Goal: Information Seeking & Learning: Learn about a topic

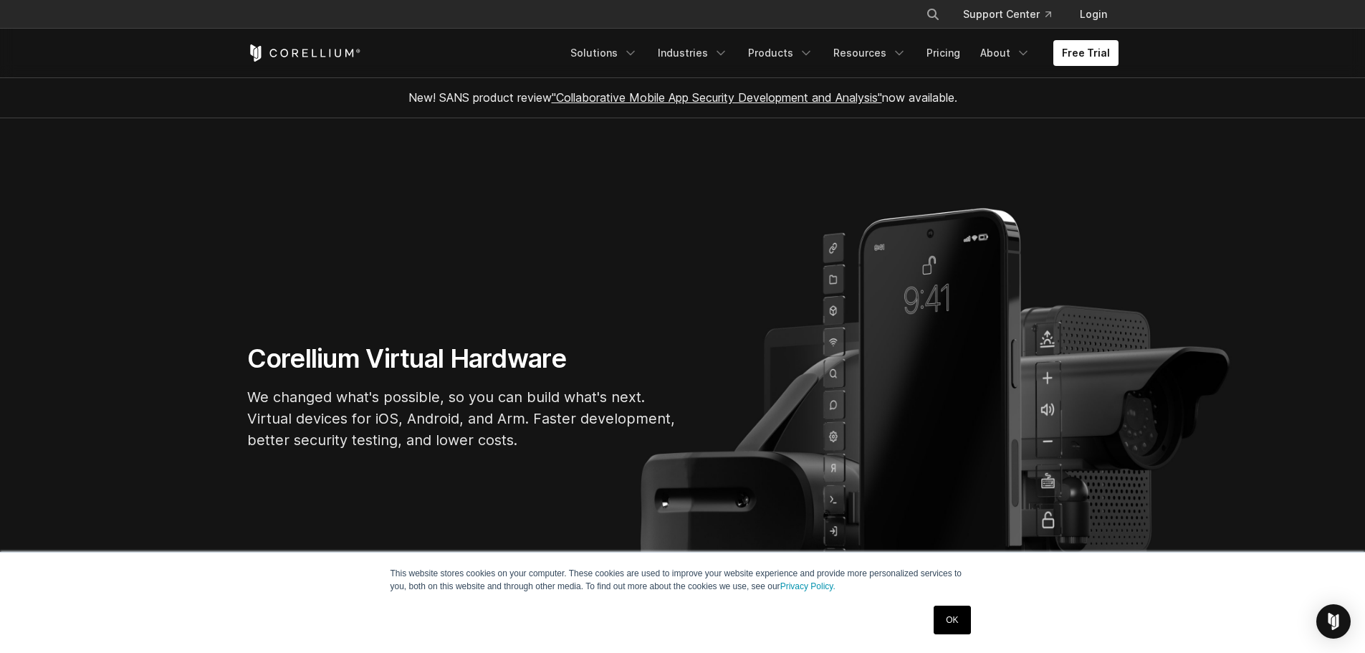
click at [937, 617] on link "OK" at bounding box center [952, 619] width 37 height 29
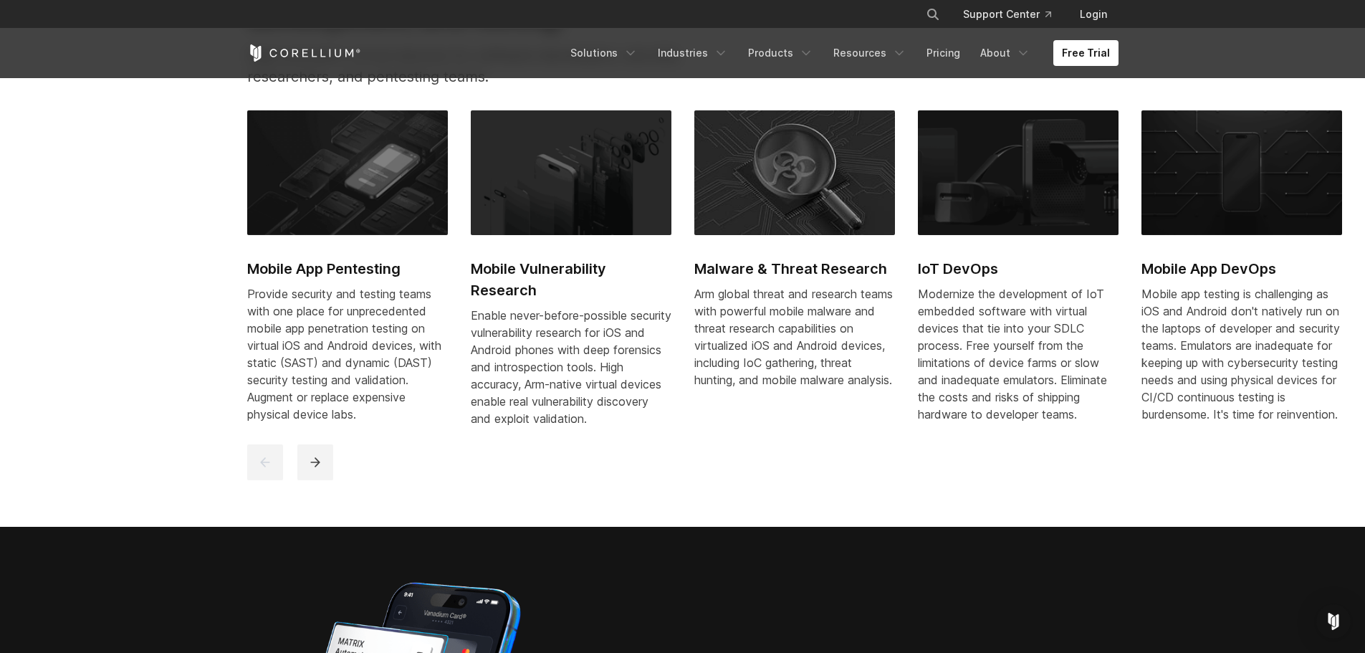
scroll to position [1075, 0]
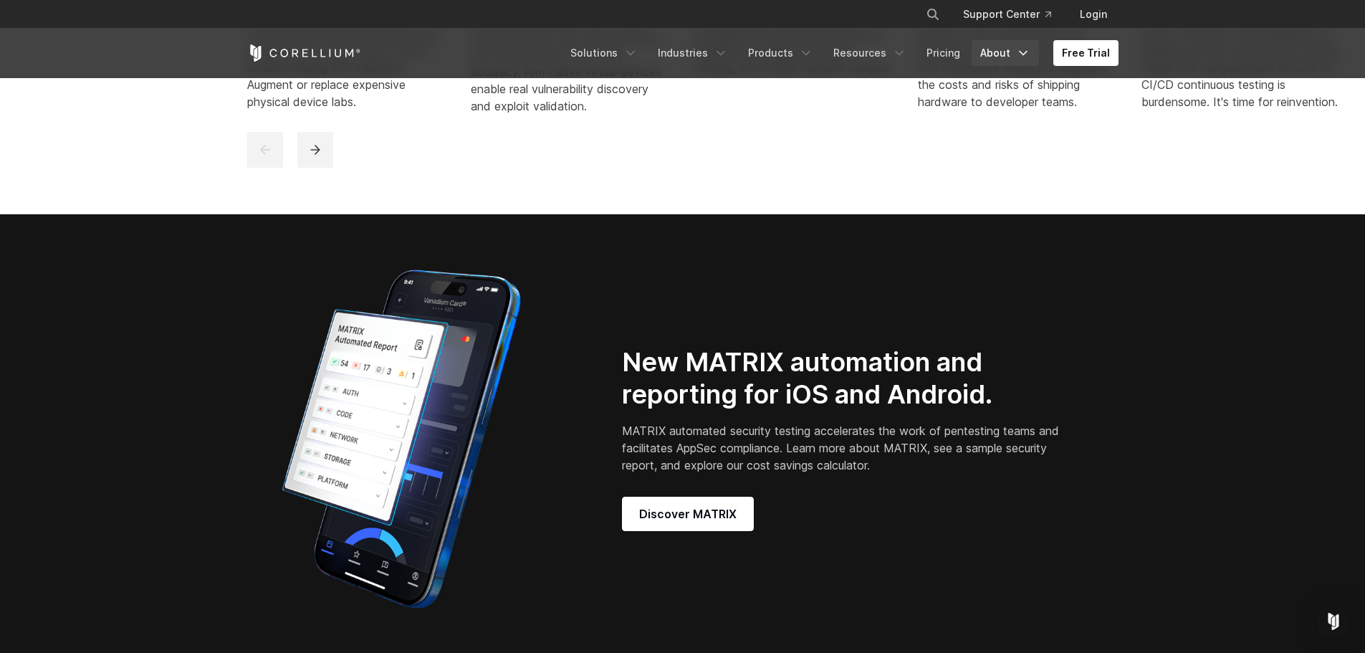
click at [999, 57] on link "About" at bounding box center [1005, 53] width 67 height 26
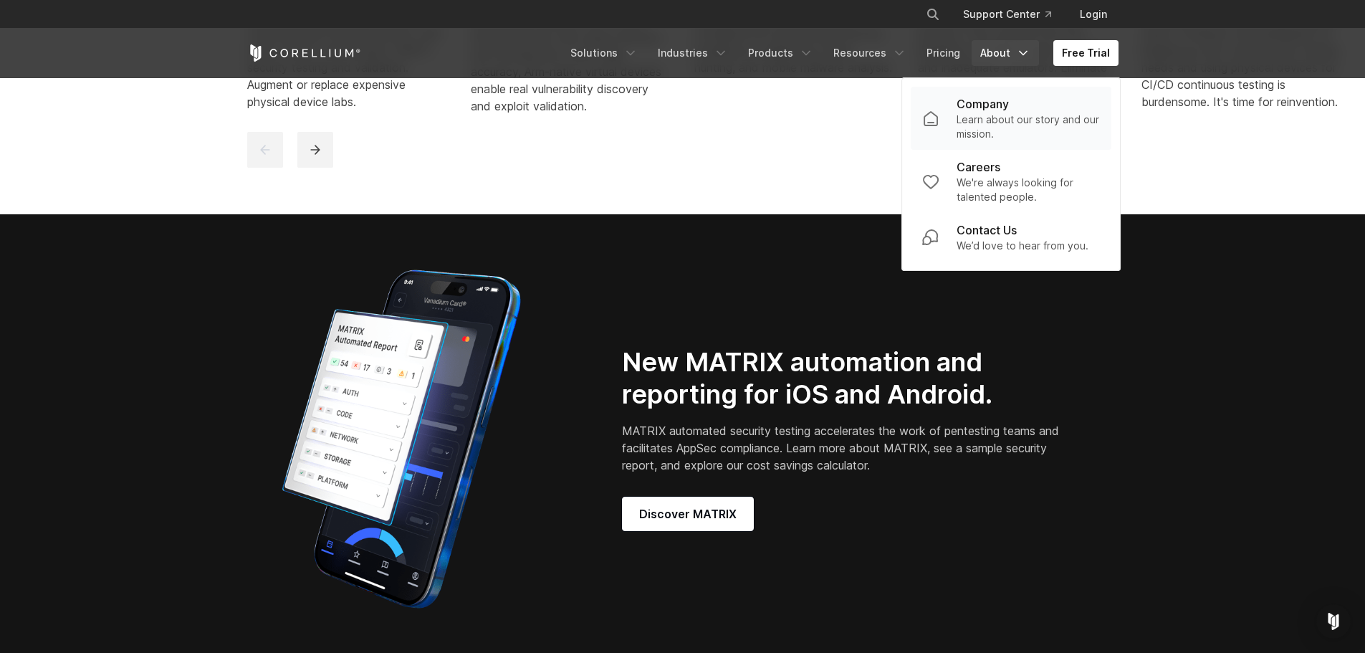
click at [1006, 129] on p "Learn about our story and our mission." at bounding box center [1028, 126] width 143 height 29
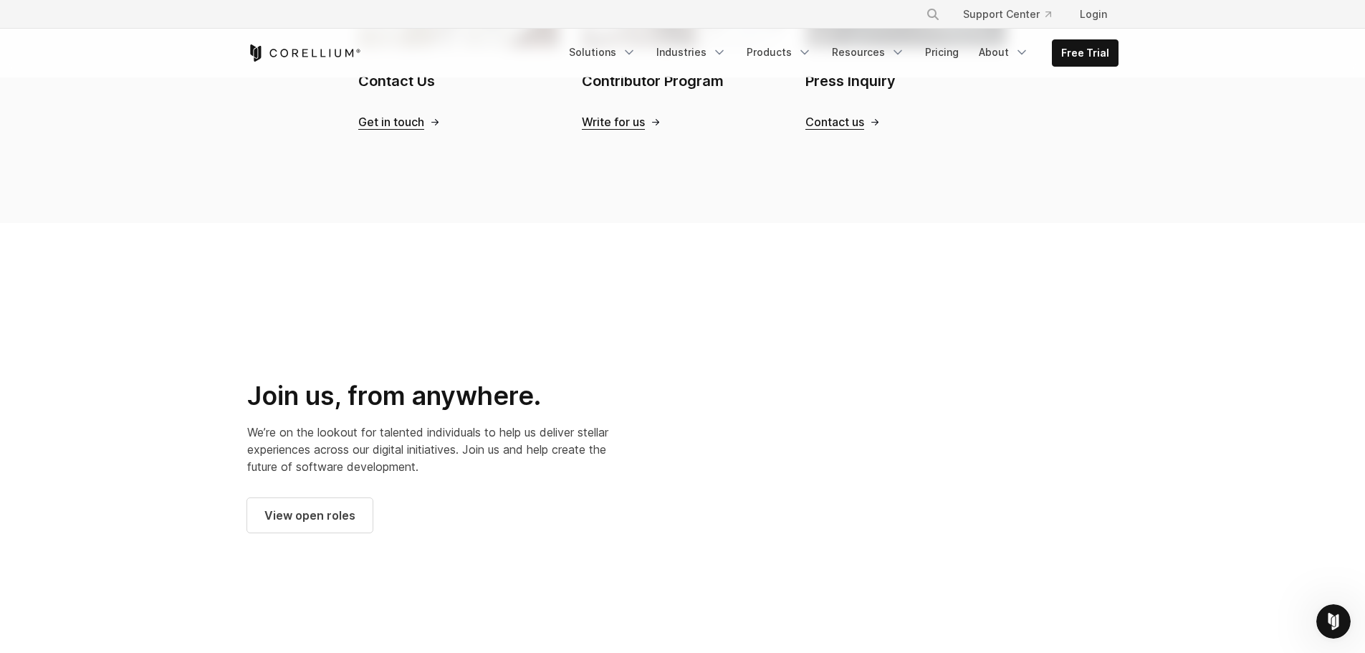
scroll to position [1720, 0]
